Goal: Check status: Check status

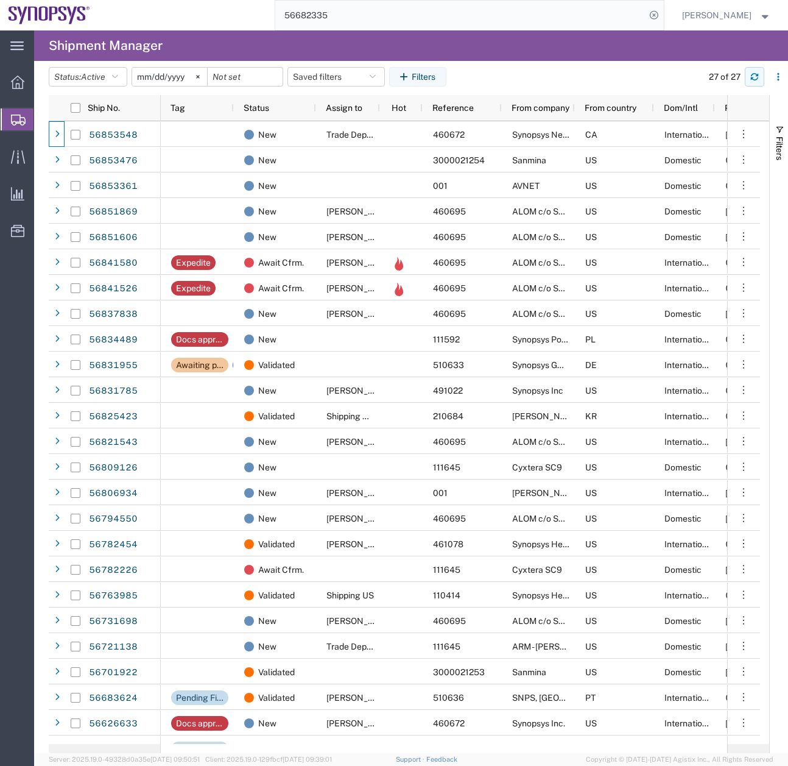
click at [751, 78] on icon "button" at bounding box center [755, 77] width 9 height 9
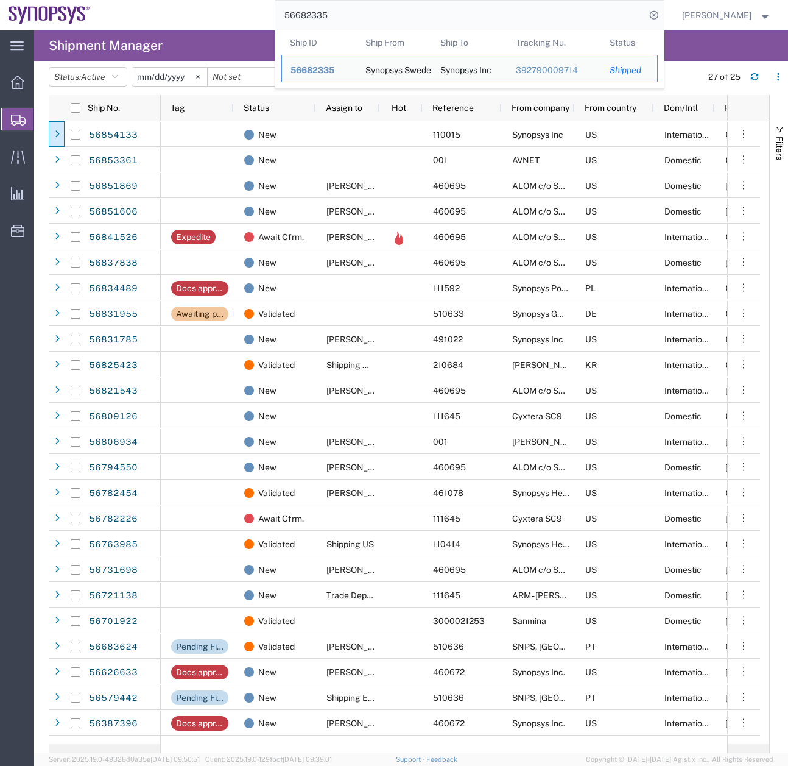
drag, startPoint x: 370, startPoint y: 12, endPoint x: 237, endPoint y: 32, distance: 134.3
click at [236, 34] on div "main_menu Created with Sketch. Collapse Menu Overview Shipments Shipment Manage…" at bounding box center [394, 397] width 788 height 735
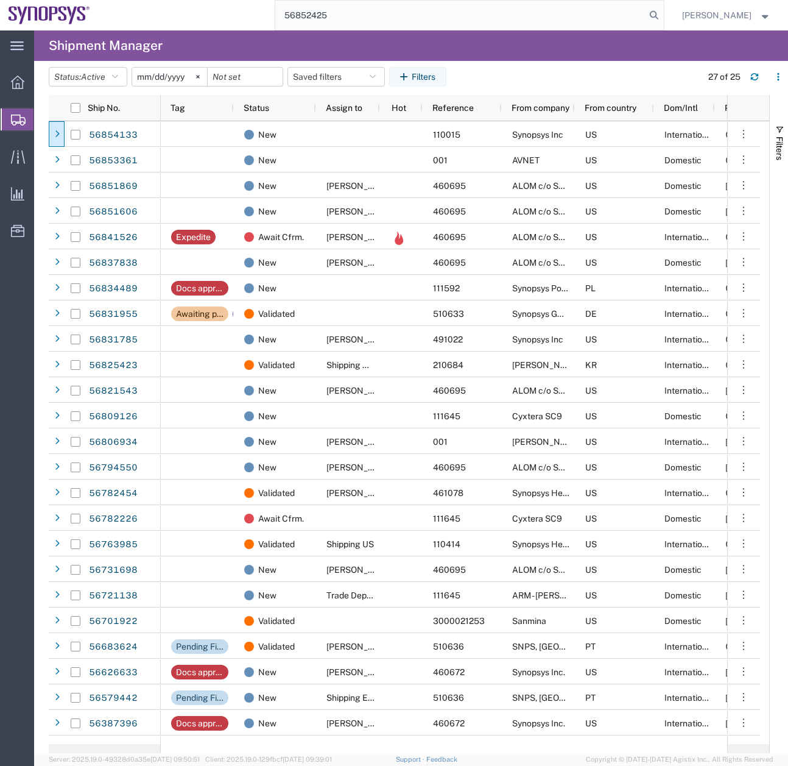
type input "56852425"
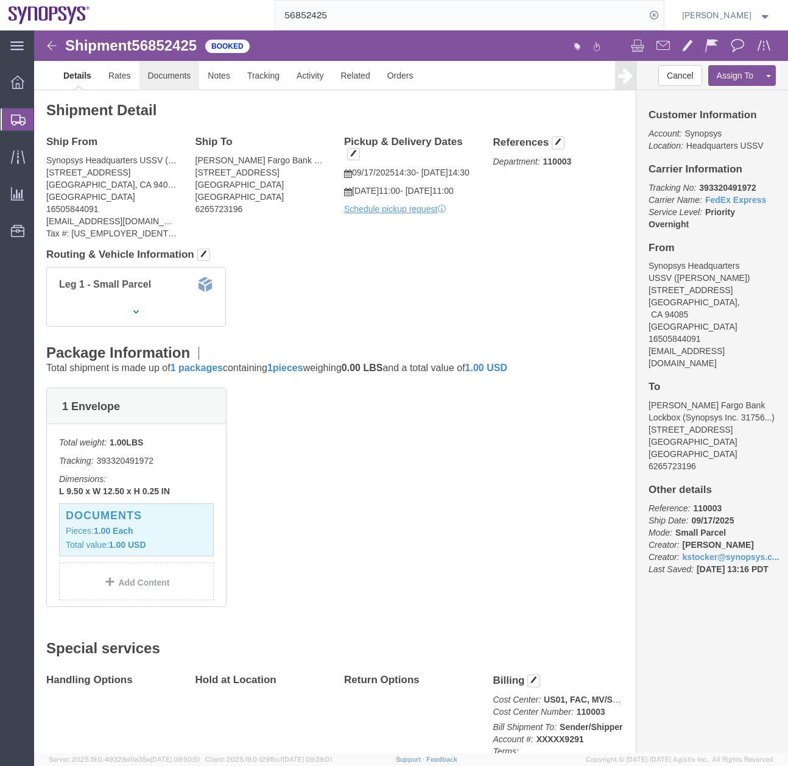
click link "Documents"
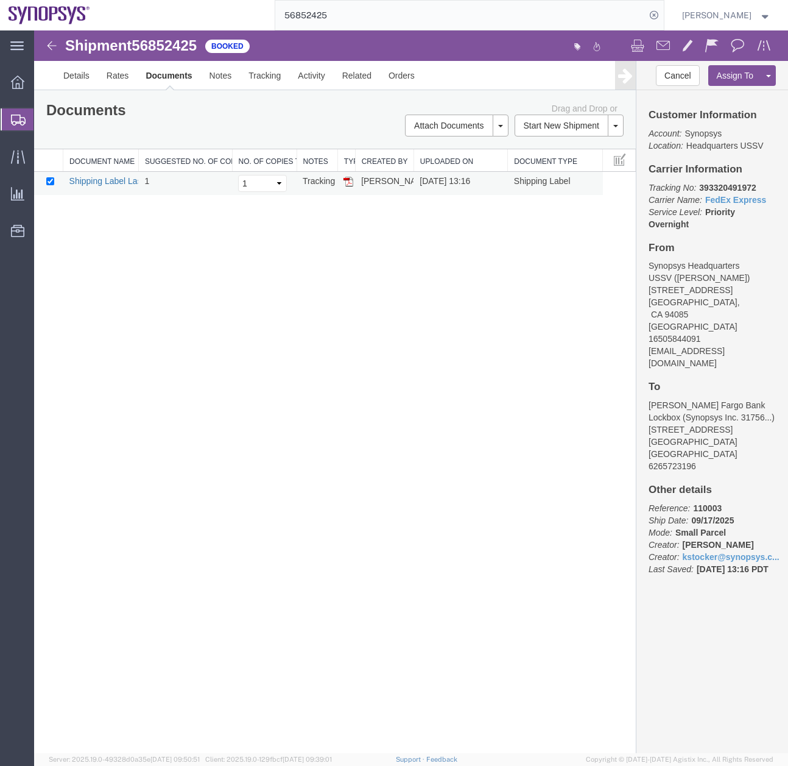
click at [106, 178] on link "Shipping Label Laser" at bounding box center [109, 181] width 80 height 10
click at [9, 113] on div at bounding box center [18, 119] width 34 height 22
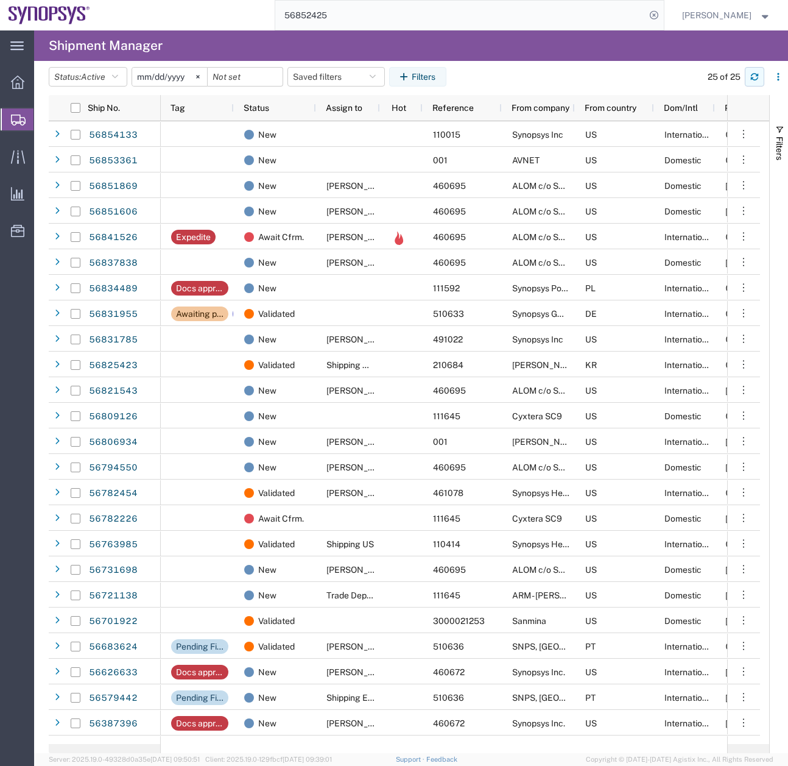
click at [759, 74] on icon "button" at bounding box center [754, 74] width 7 height 3
click at [593, 25] on input "56852425" at bounding box center [460, 15] width 370 height 29
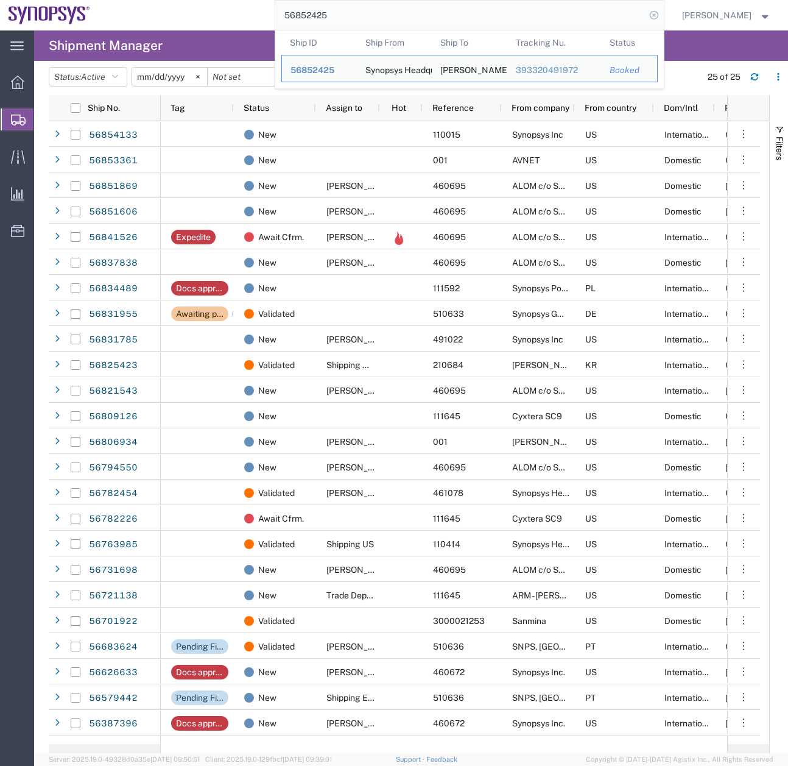
click at [663, 13] on icon at bounding box center [654, 15] width 17 height 17
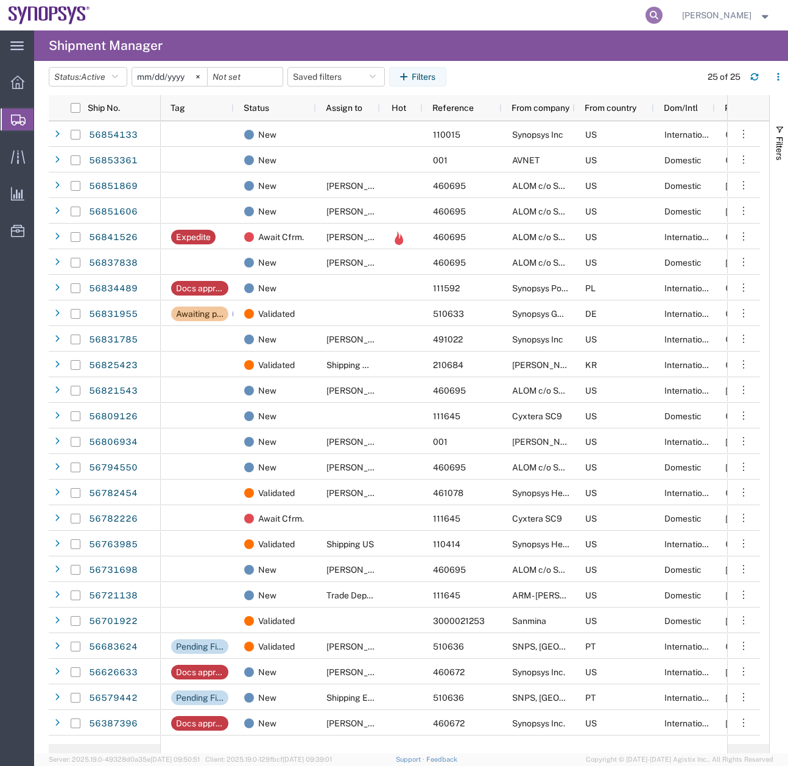
click at [663, 13] on icon at bounding box center [654, 15] width 17 height 17
click at [752, 79] on icon "button" at bounding box center [754, 78] width 7 height 3
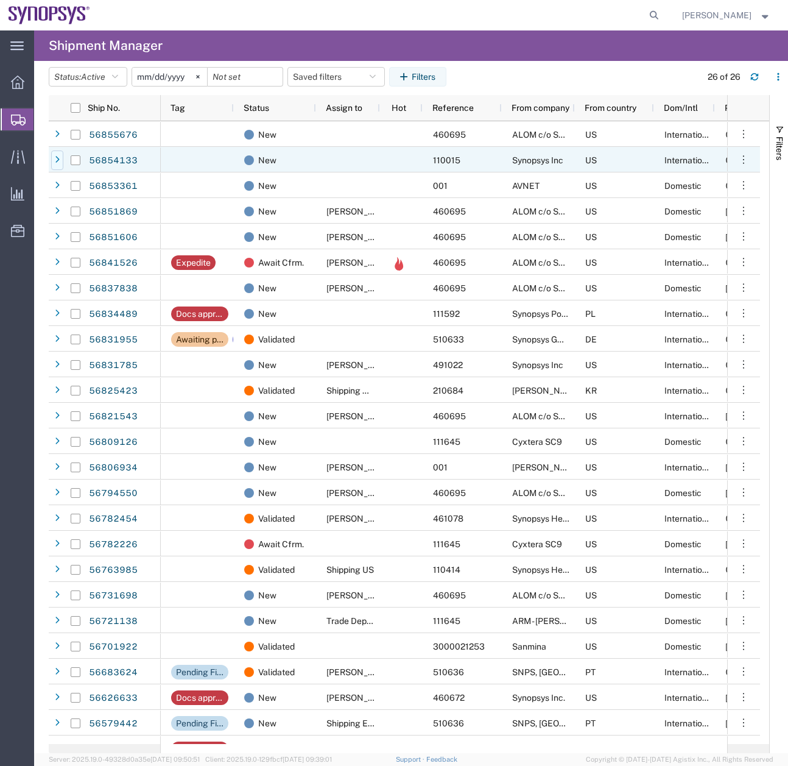
click at [55, 161] on icon at bounding box center [57, 160] width 5 height 9
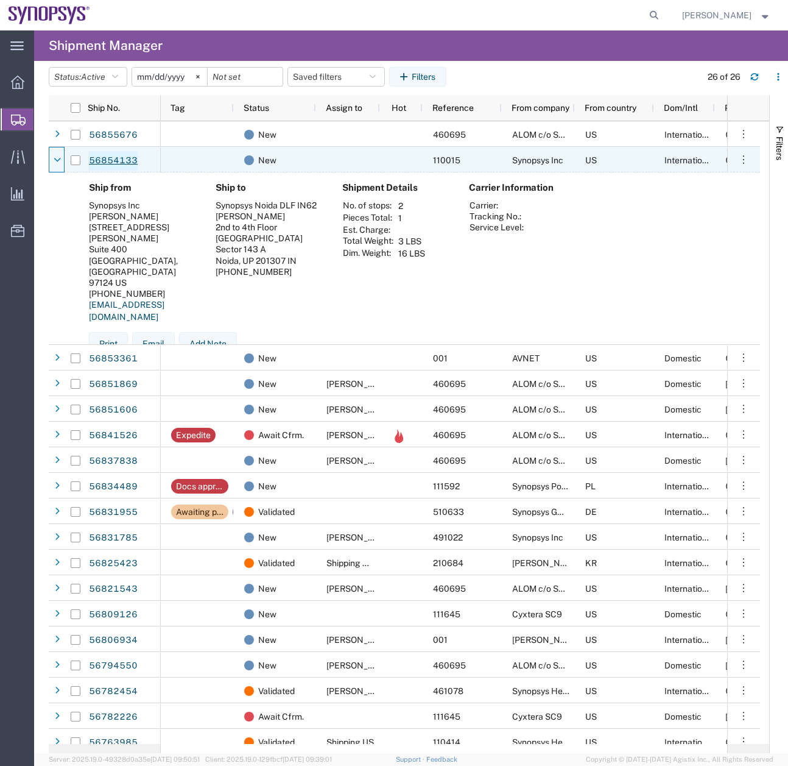
click at [115, 157] on link "56854133" at bounding box center [113, 160] width 50 height 19
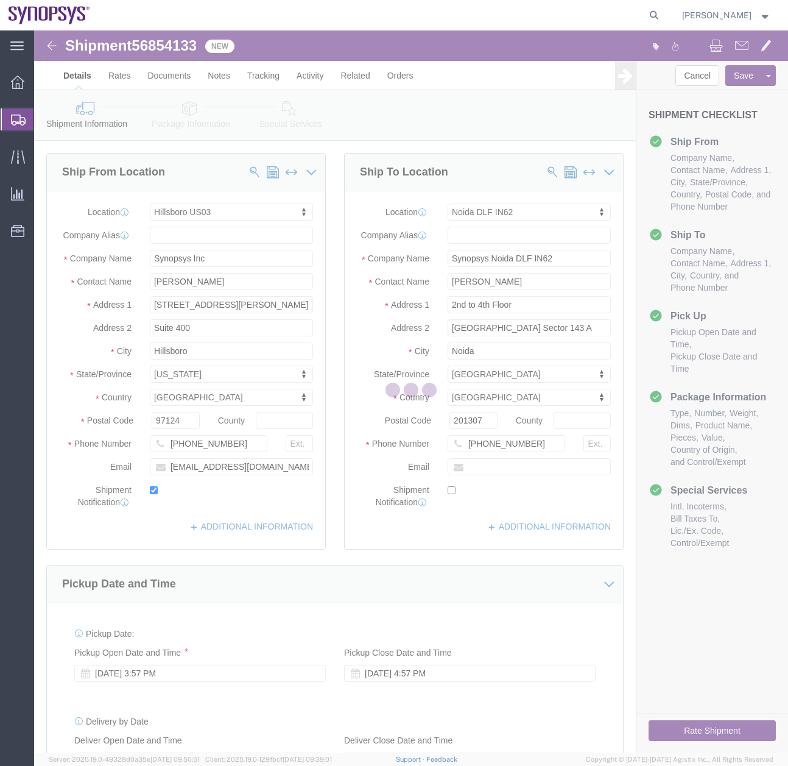
select select "63190"
select select "63135"
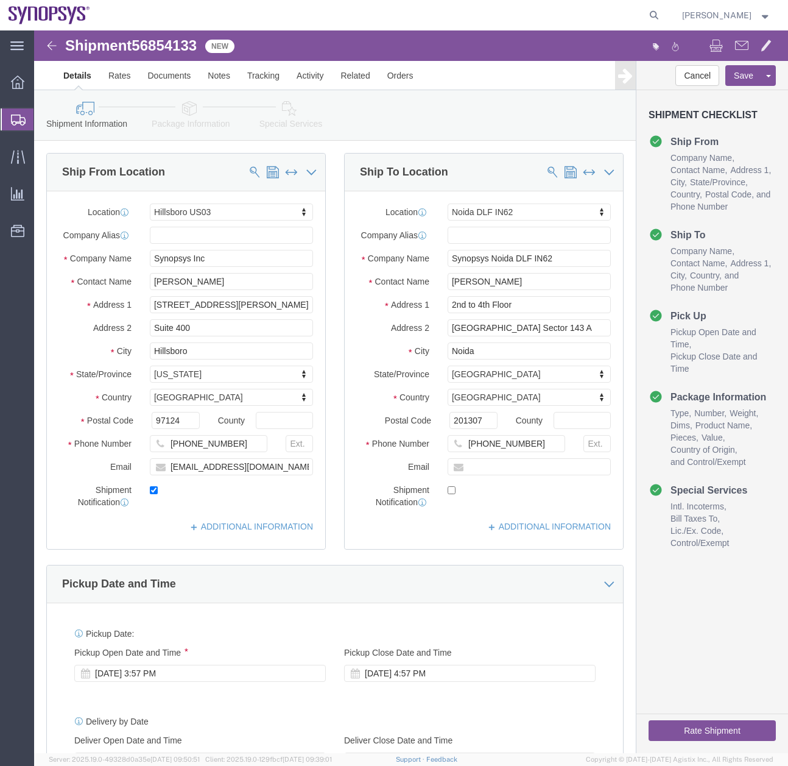
click icon
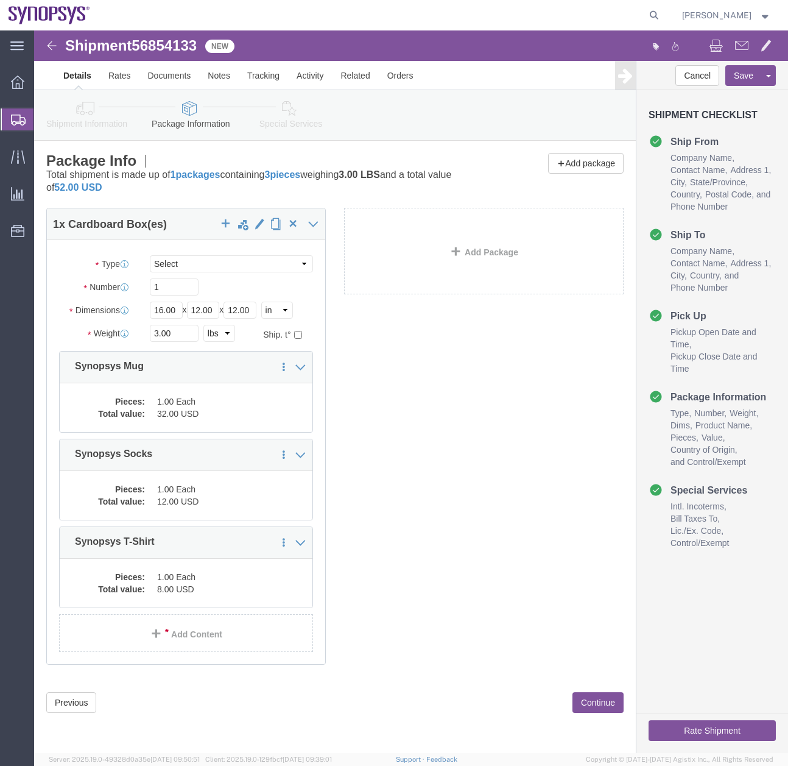
click link "Special Services"
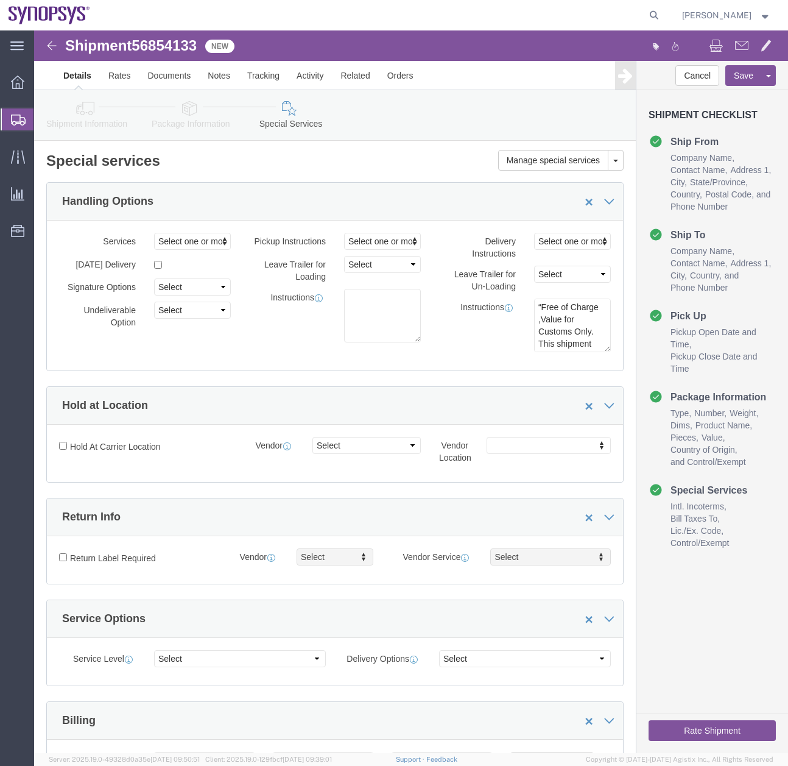
click link "Package Information"
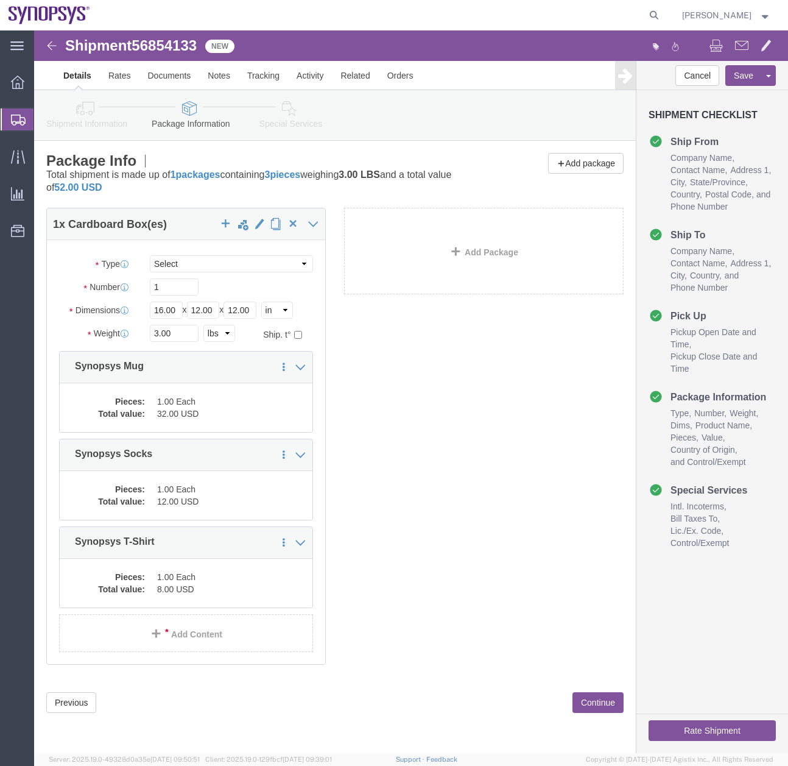
click icon
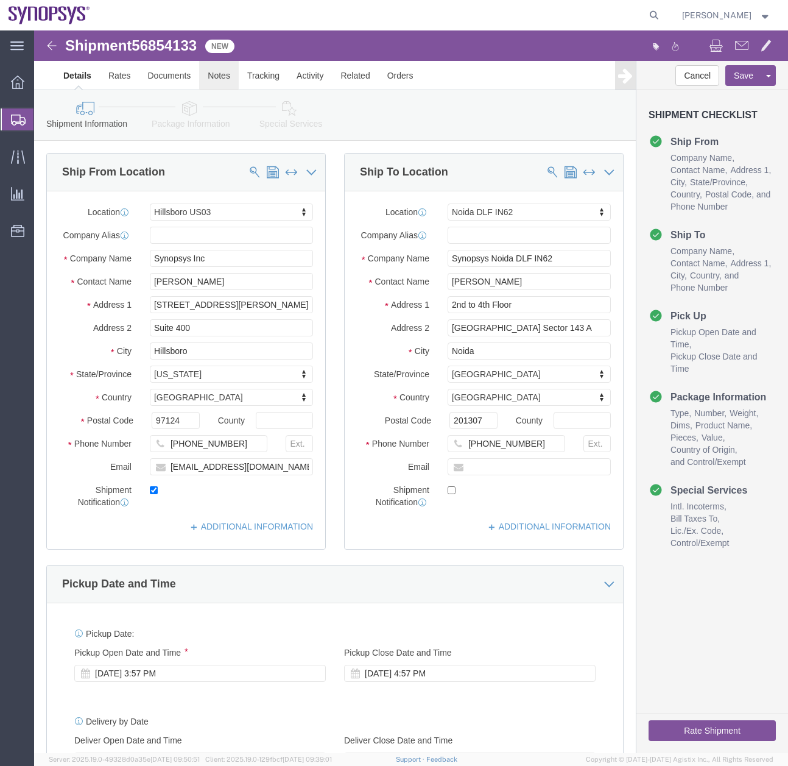
click link "Notes"
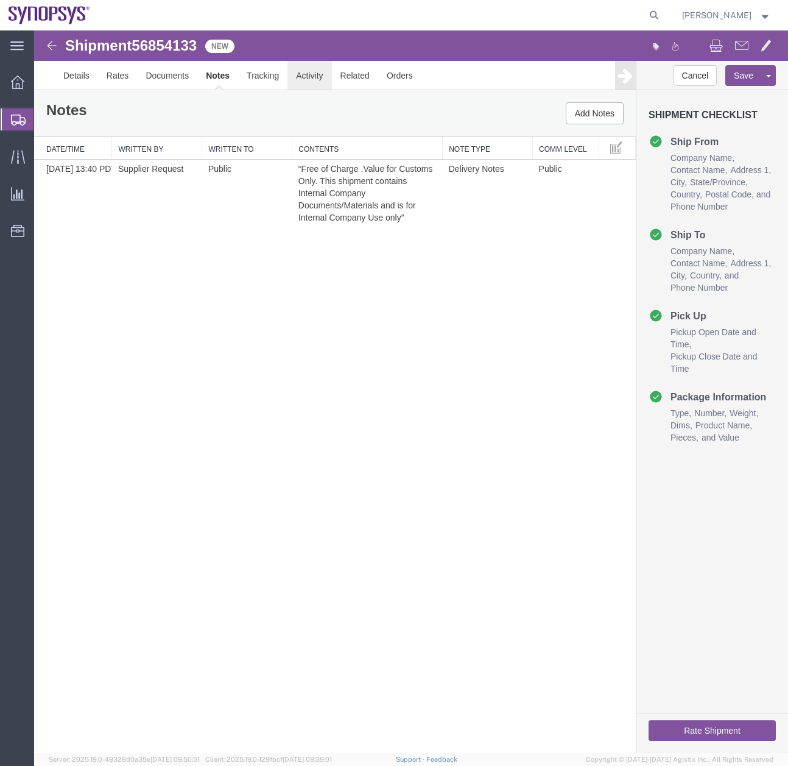
click at [305, 80] on link "Activity" at bounding box center [310, 75] width 44 height 29
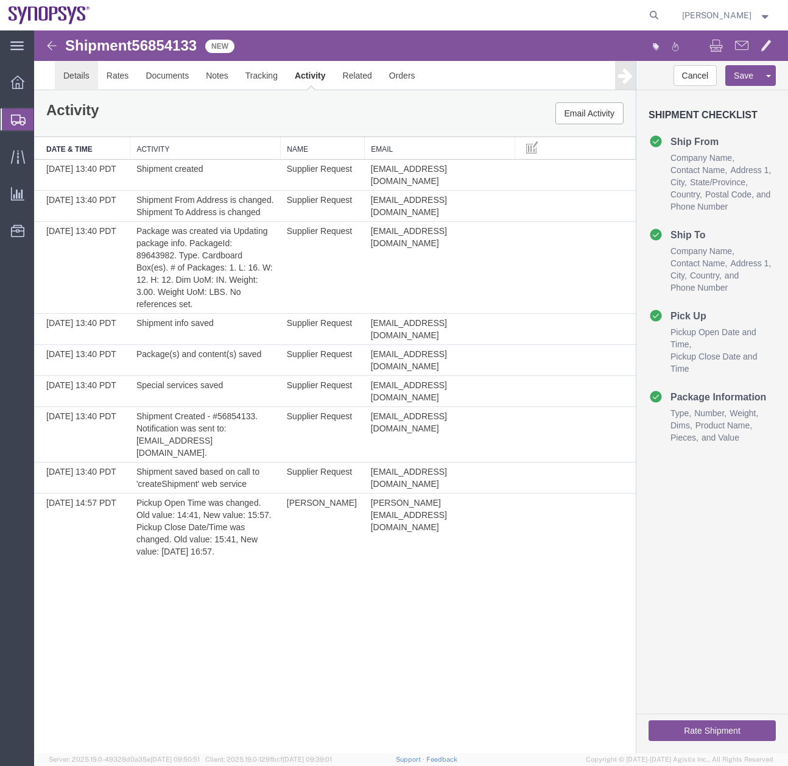
click at [83, 74] on link "Details" at bounding box center [76, 75] width 43 height 29
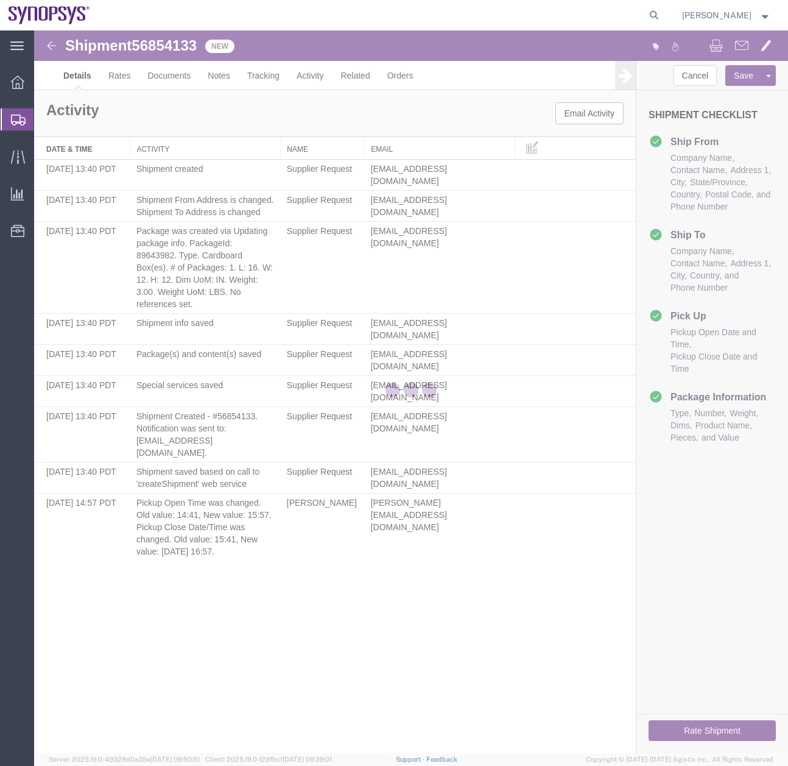
select select "63190"
select select "63135"
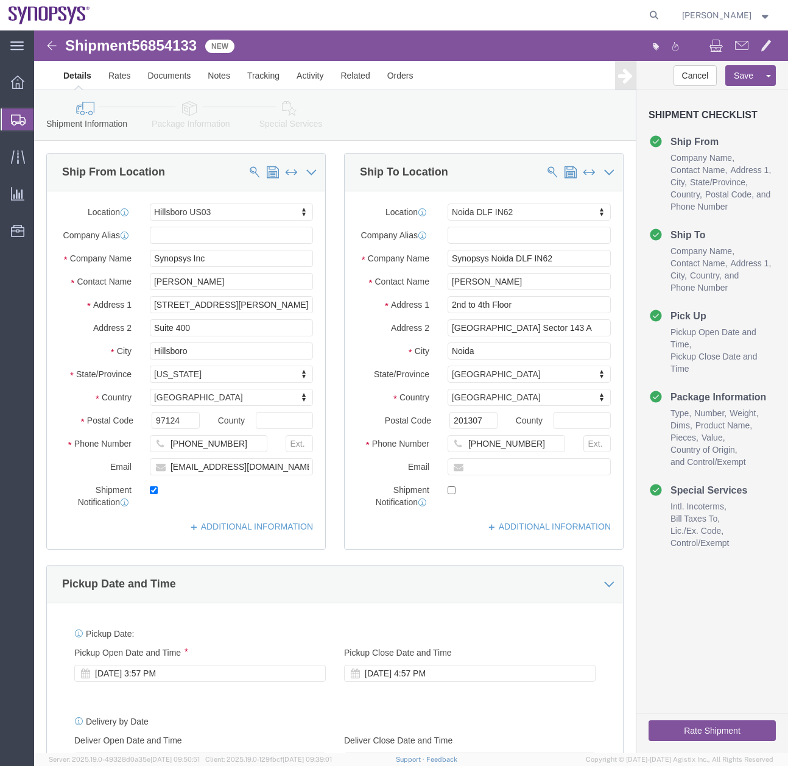
click at [17, 119] on icon at bounding box center [18, 120] width 15 height 11
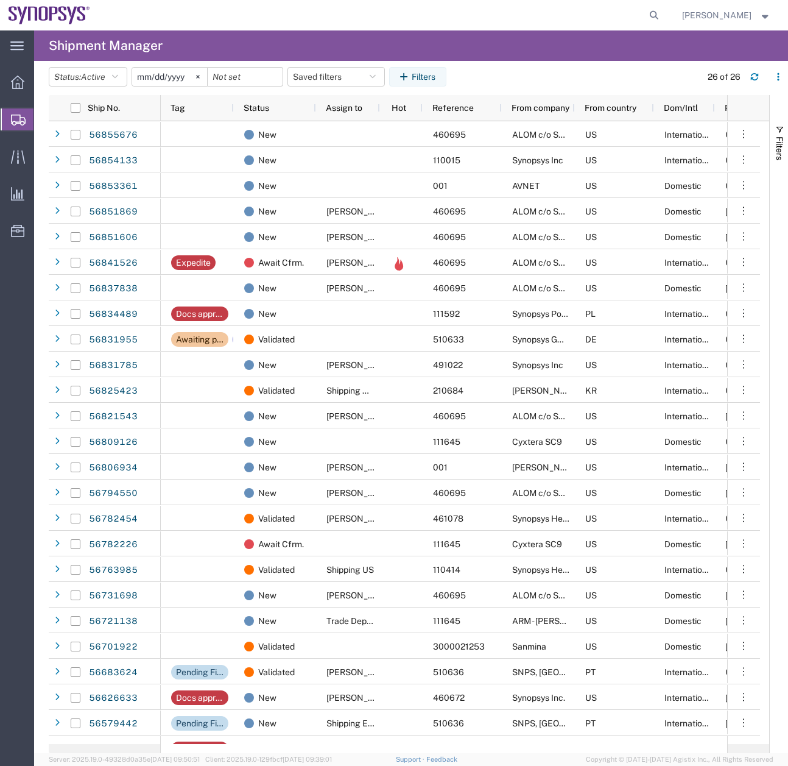
click at [600, 37] on agx-page-header "Shipment Manager" at bounding box center [411, 45] width 754 height 30
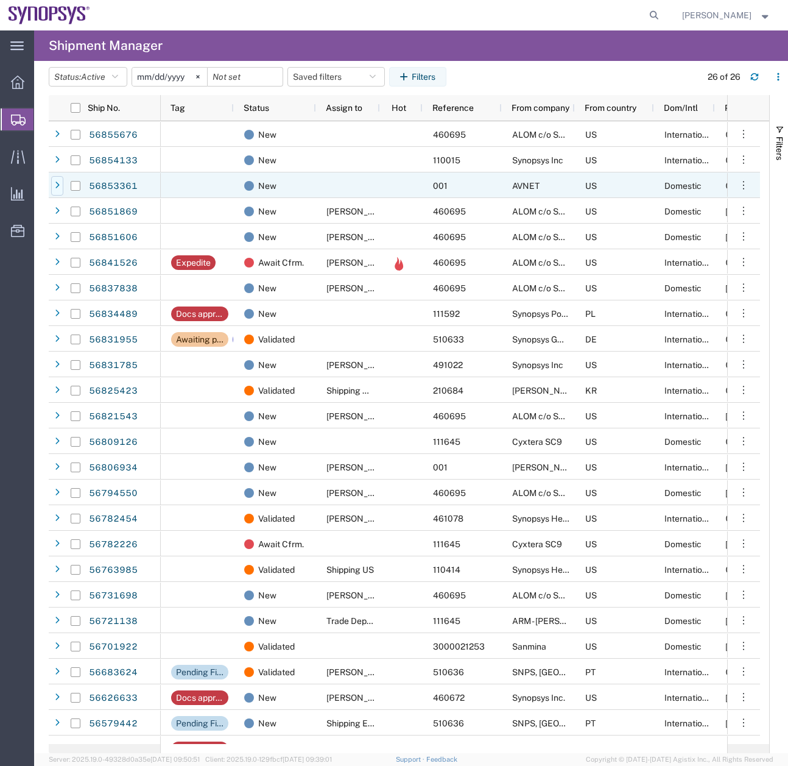
click at [57, 185] on icon at bounding box center [57, 186] width 5 height 9
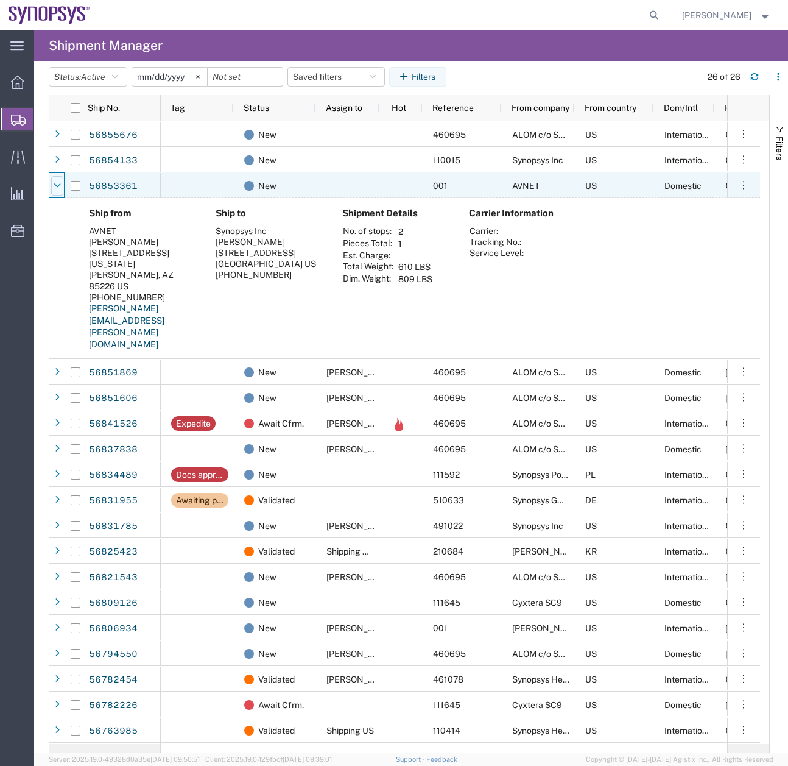
click at [57, 182] on icon at bounding box center [57, 186] width 7 height 9
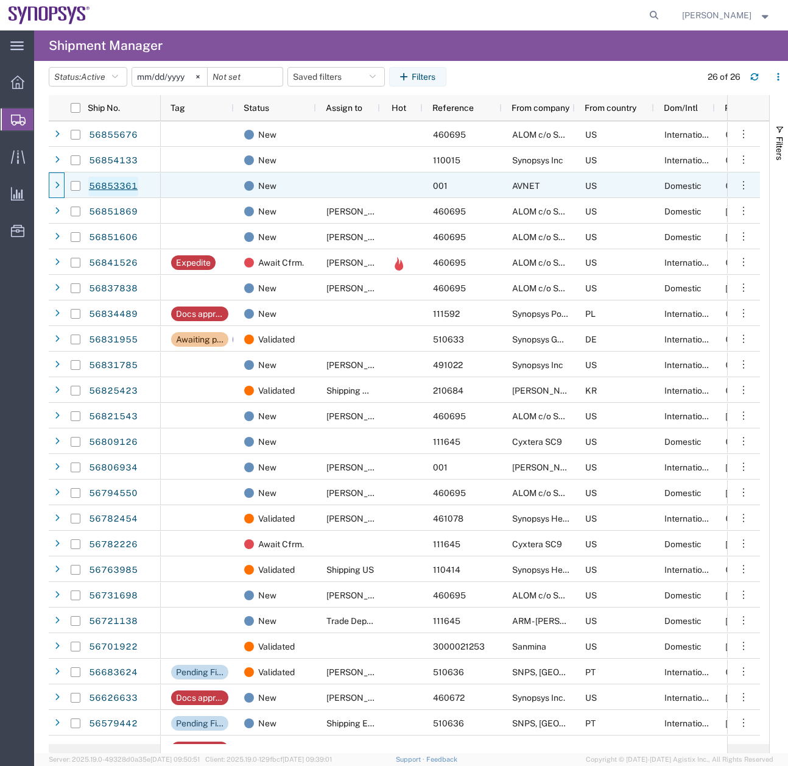
click at [105, 182] on link "56853361" at bounding box center [113, 186] width 50 height 19
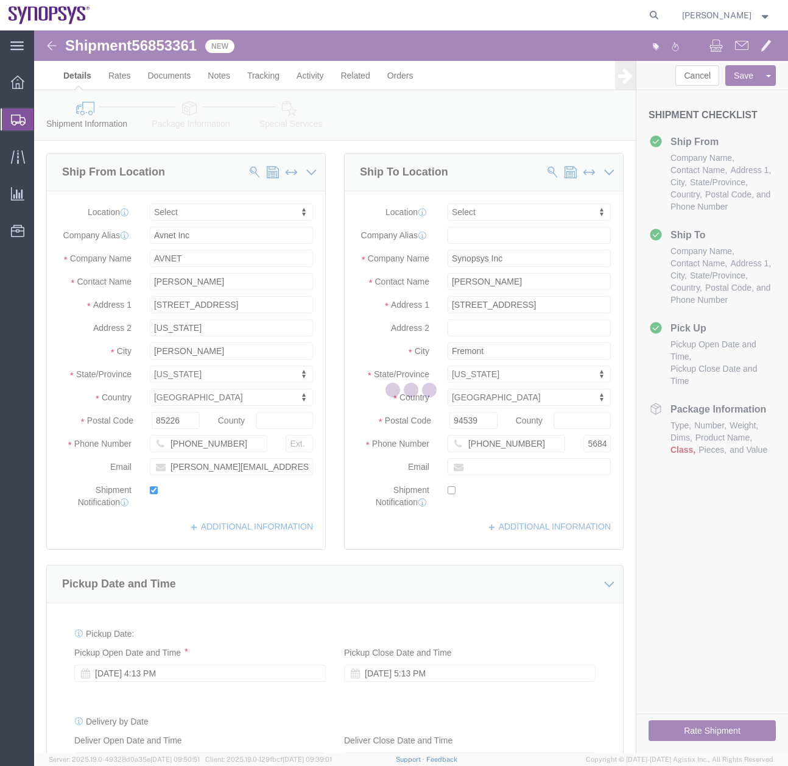
click at [191, 127] on div at bounding box center [411, 391] width 754 height 723
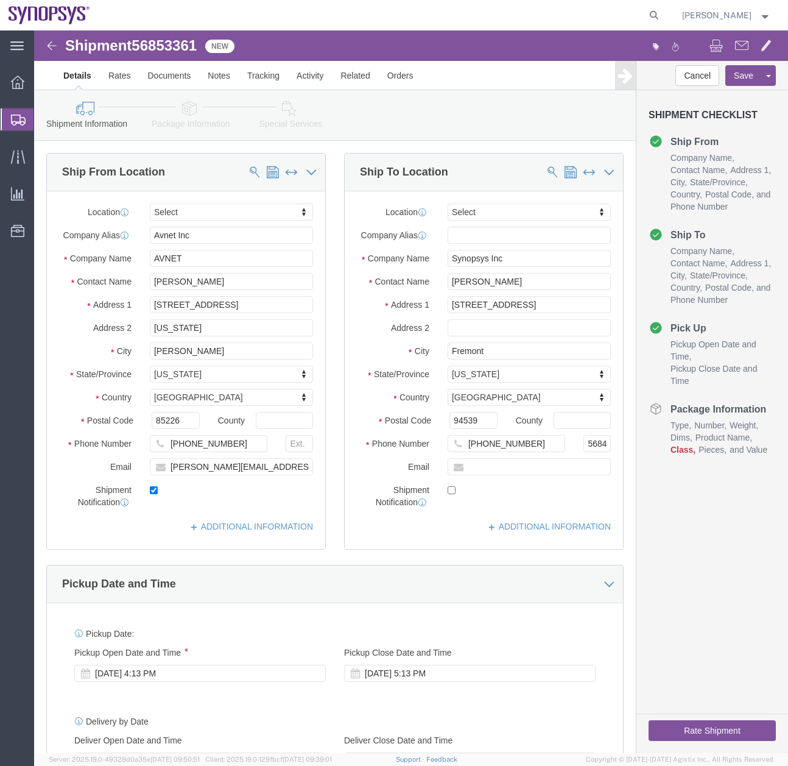
select select
click link "Package Information"
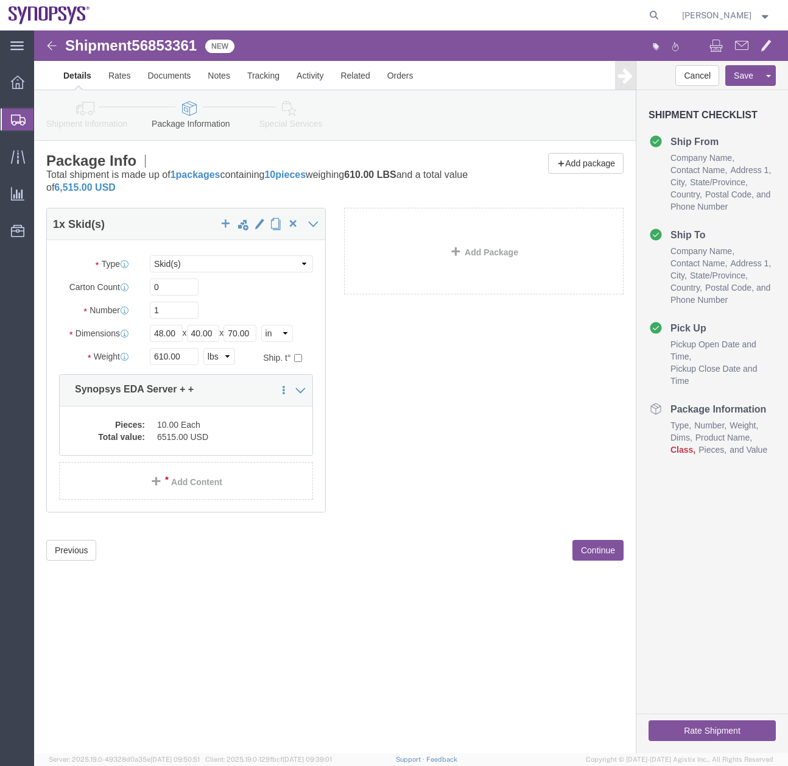
click icon
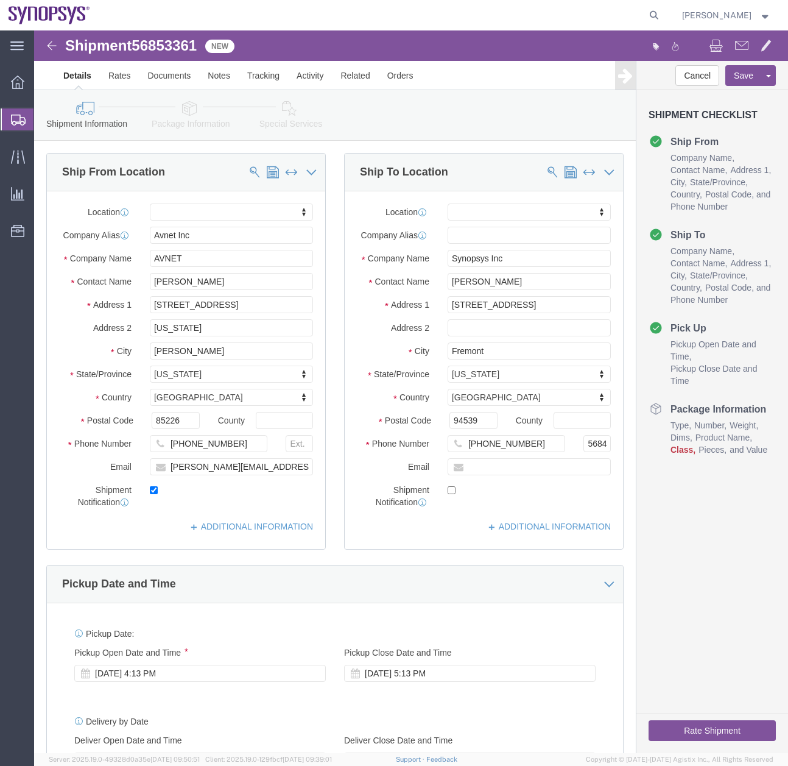
click at [21, 117] on icon at bounding box center [18, 120] width 15 height 11
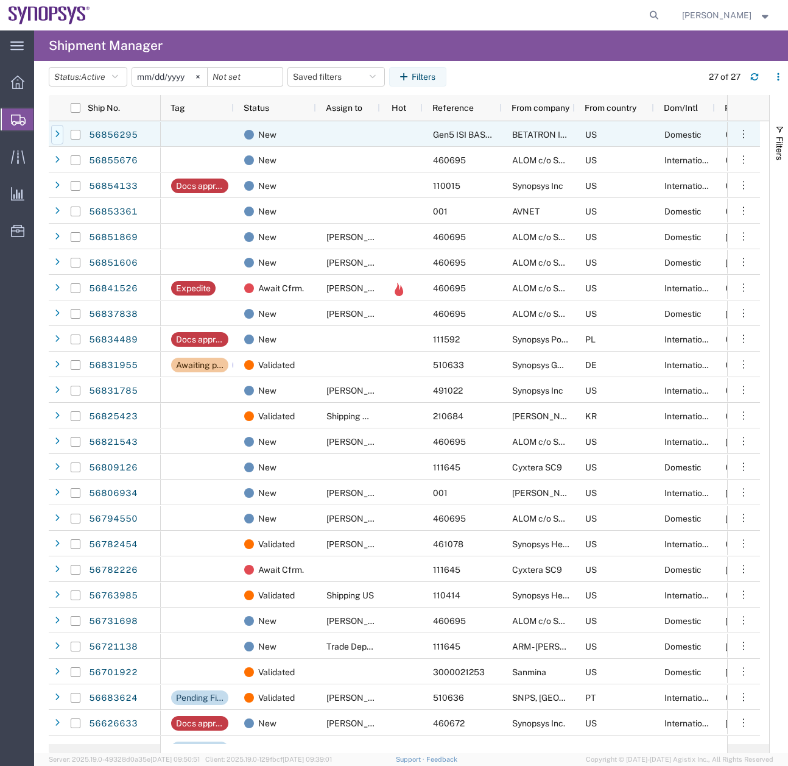
click at [57, 134] on icon at bounding box center [57, 134] width 5 height 9
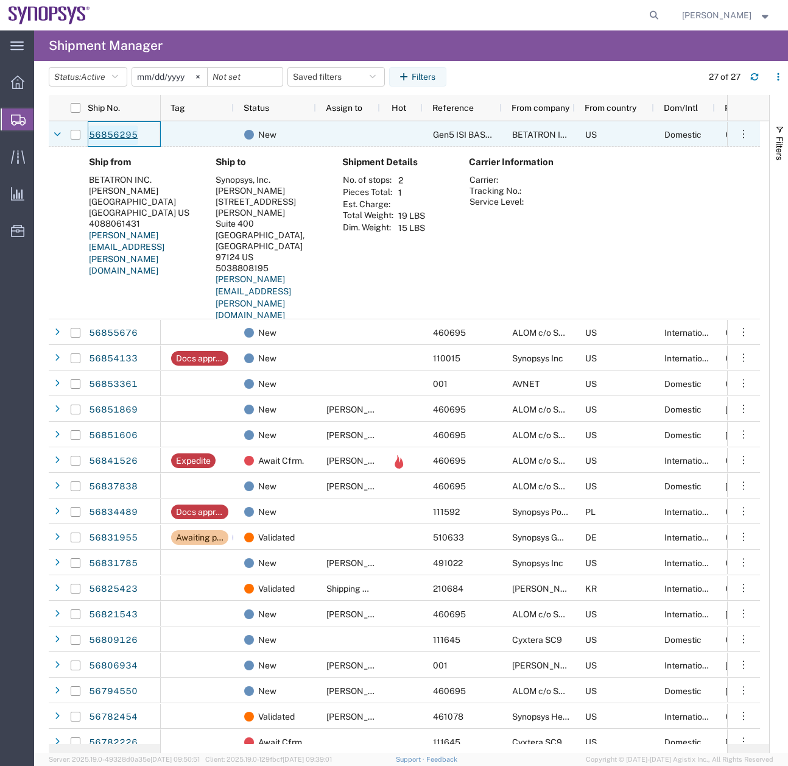
click at [108, 140] on link "56856295" at bounding box center [113, 135] width 50 height 19
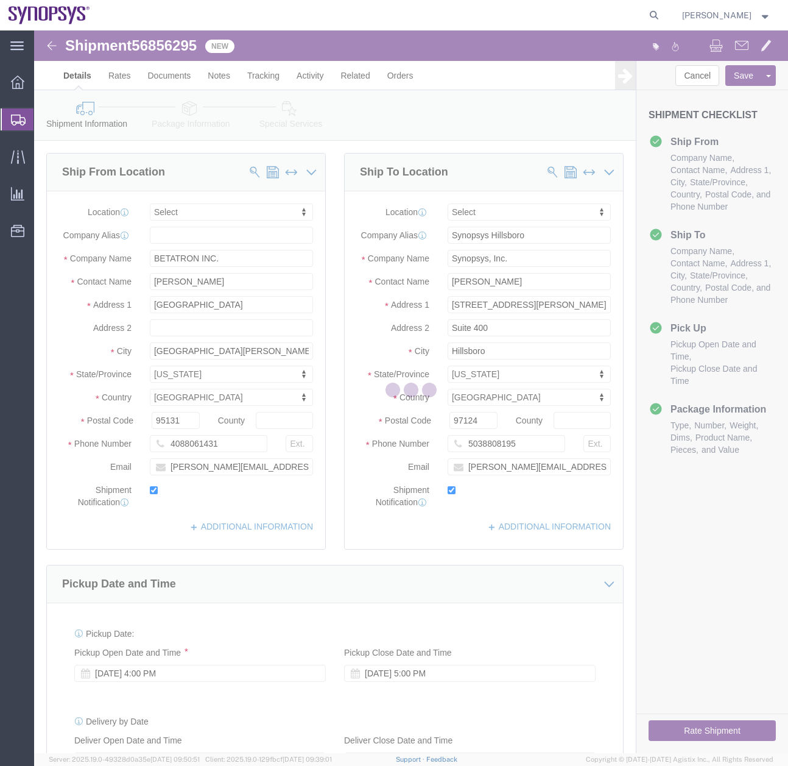
select select
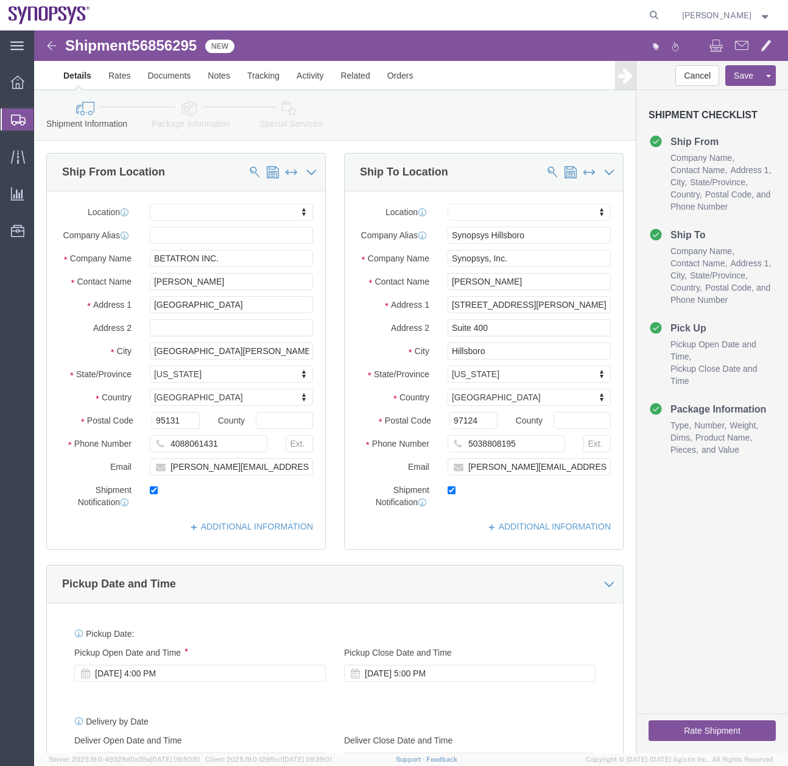
click icon
click at [22, 116] on icon at bounding box center [18, 120] width 15 height 11
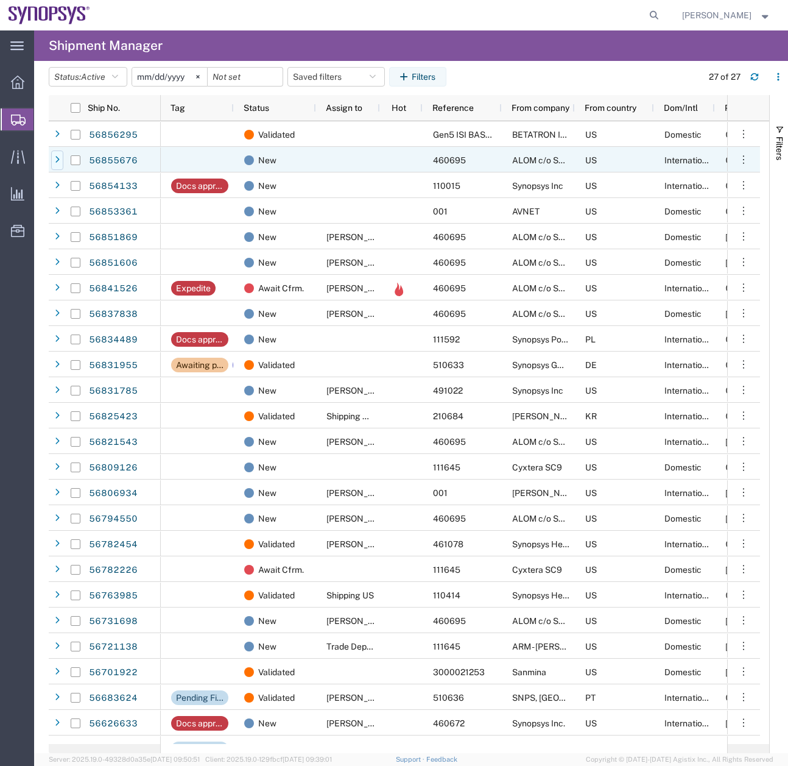
click at [58, 157] on icon at bounding box center [57, 160] width 5 height 9
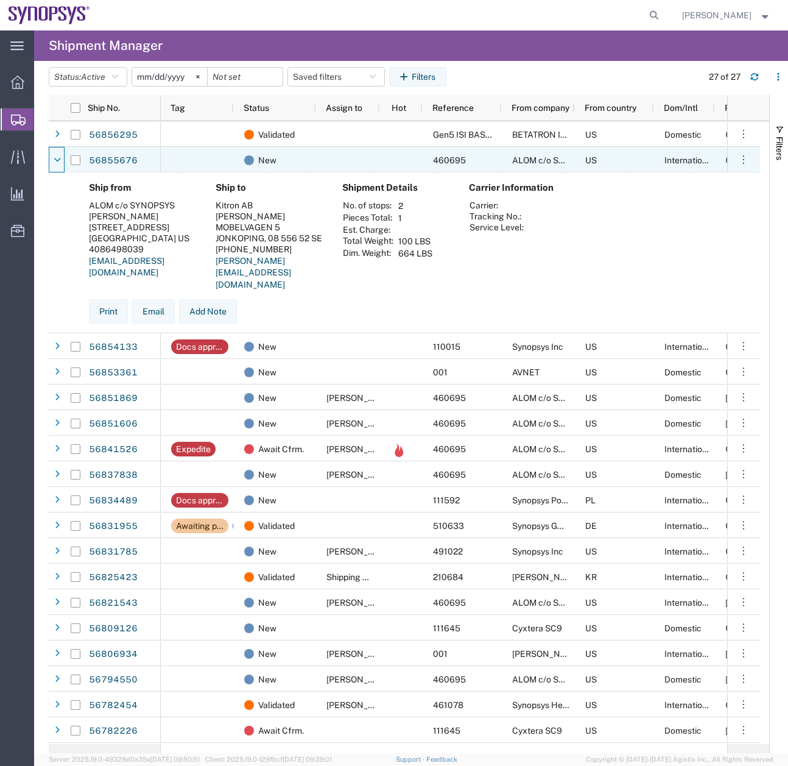
click at [58, 157] on icon at bounding box center [57, 160] width 7 height 9
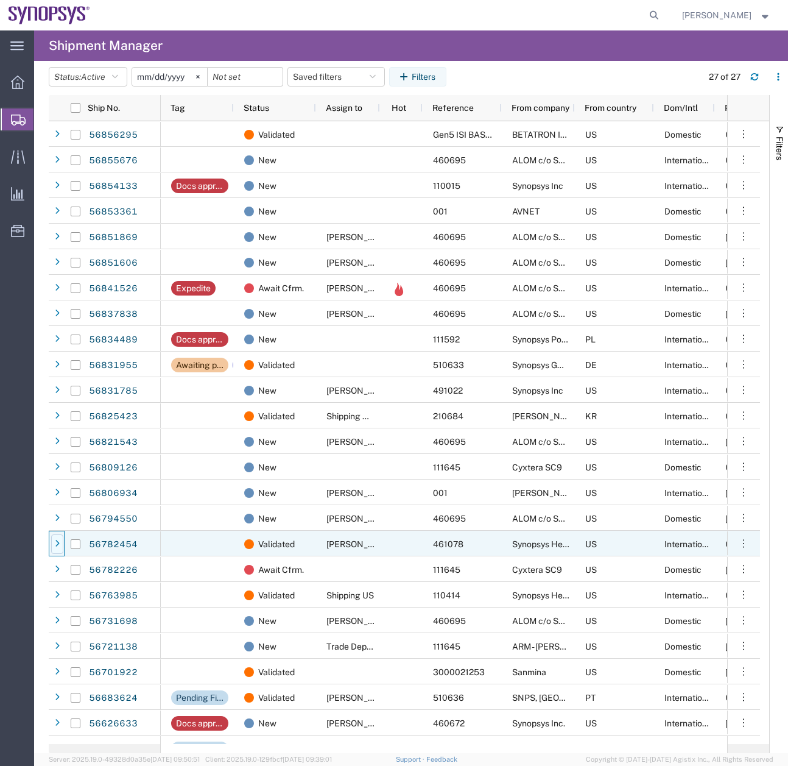
click at [60, 536] on div at bounding box center [57, 543] width 12 height 19
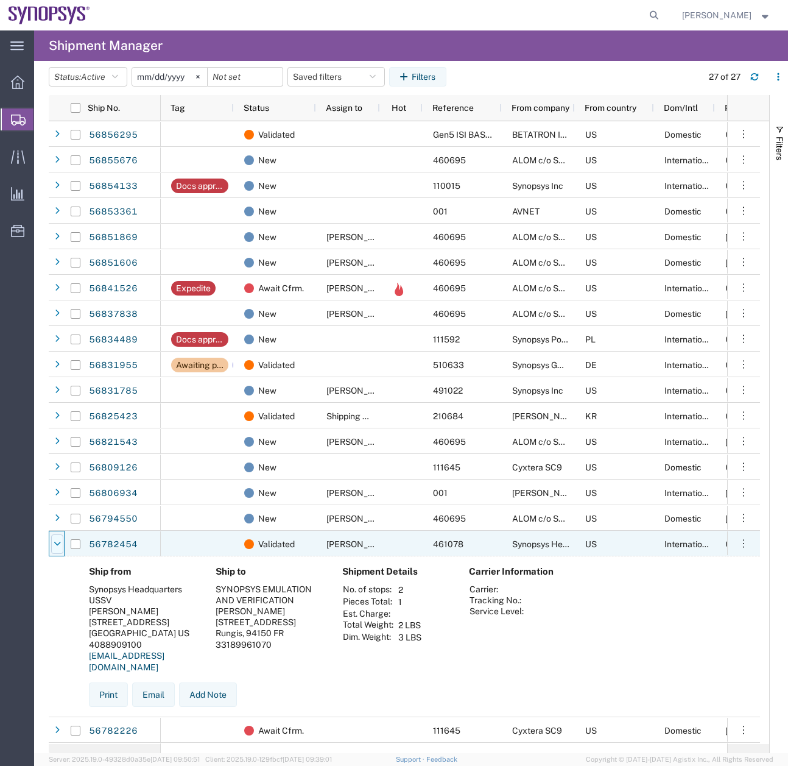
click at [60, 536] on div at bounding box center [57, 543] width 12 height 19
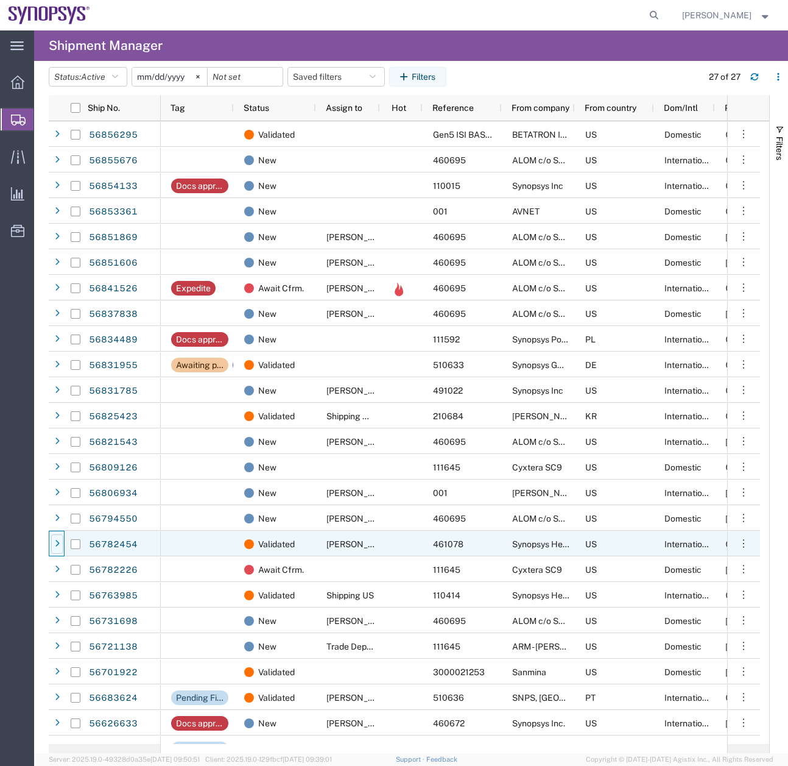
click at [59, 540] on icon at bounding box center [57, 544] width 5 height 9
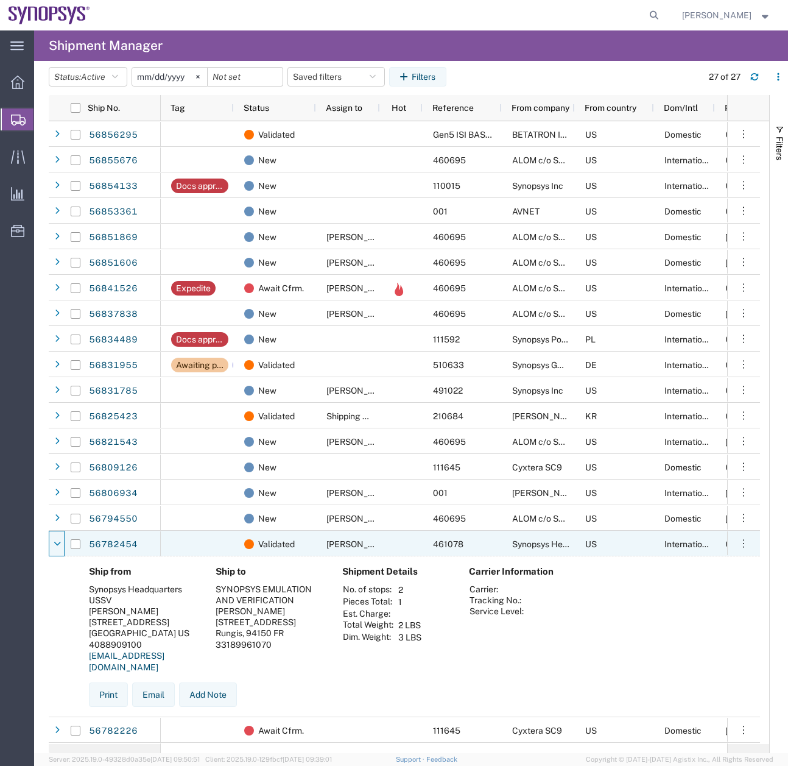
click at [59, 540] on icon at bounding box center [57, 544] width 7 height 9
